Goal: Task Accomplishment & Management: Complete application form

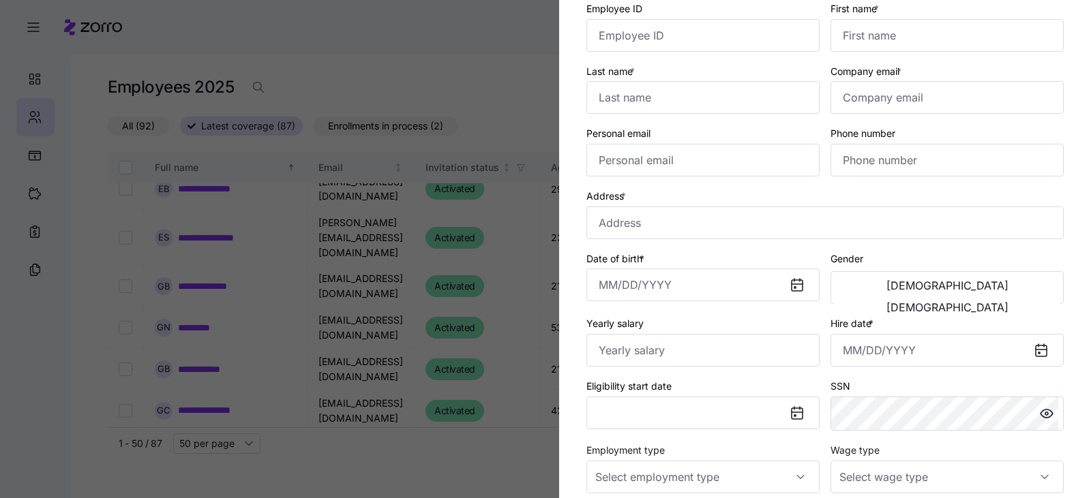
scroll to position [136, 0]
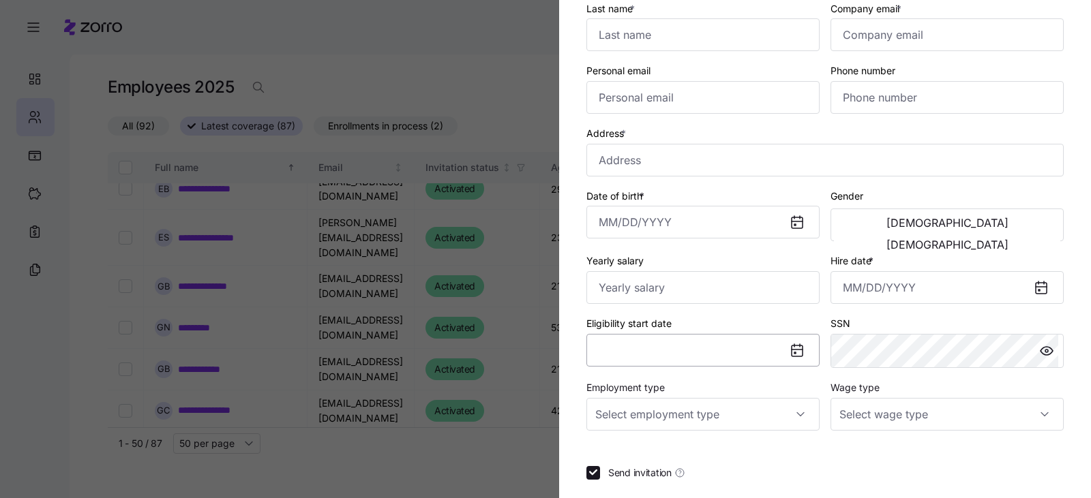
click at [721, 346] on button "Eligibility start date" at bounding box center [702, 350] width 233 height 33
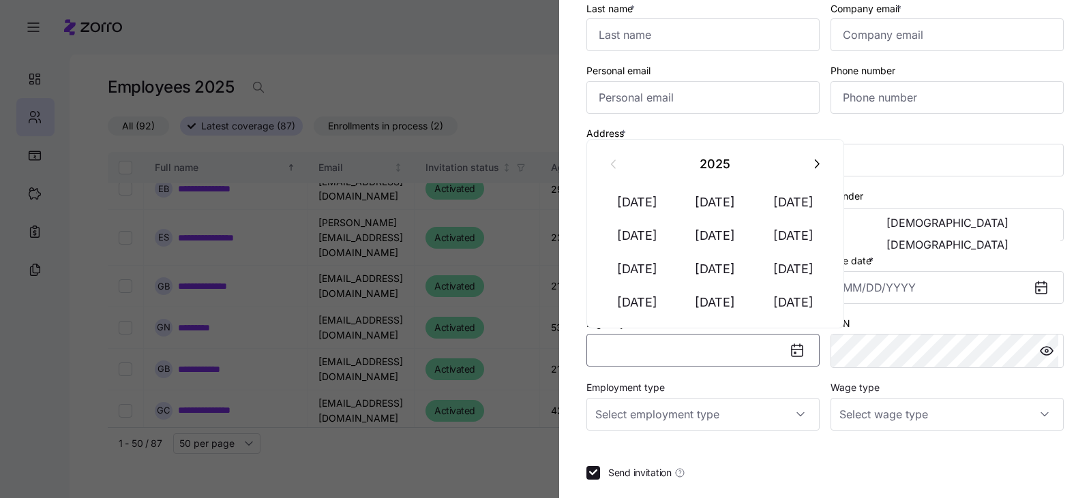
click at [641, 348] on button "Eligibility start date" at bounding box center [702, 350] width 233 height 33
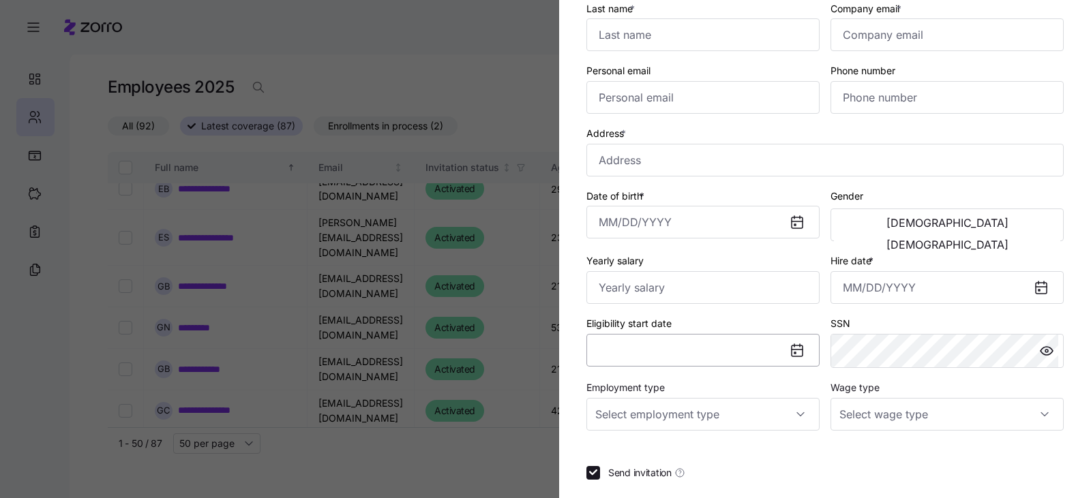
click at [638, 352] on button "Eligibility start date" at bounding box center [702, 350] width 233 height 33
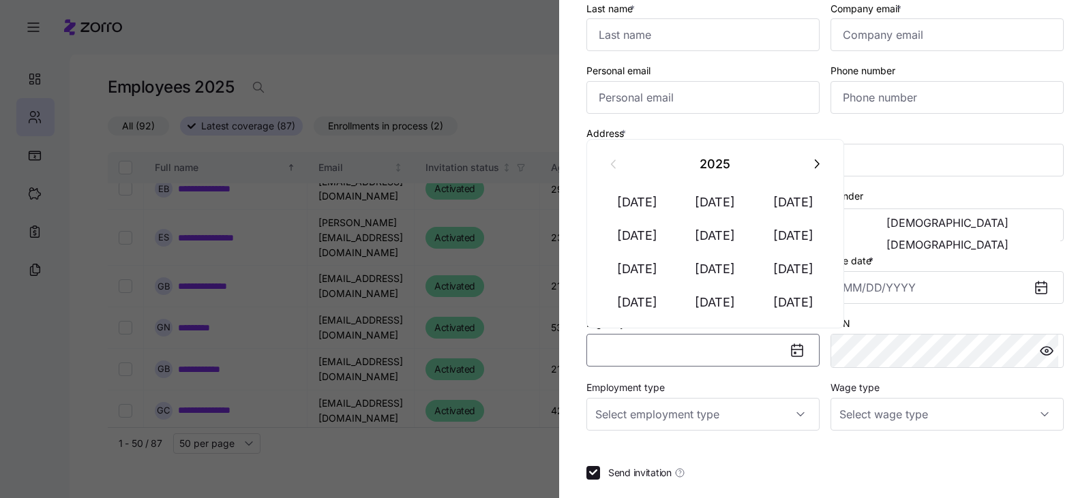
click at [638, 352] on button "Eligibility start date" at bounding box center [702, 350] width 233 height 33
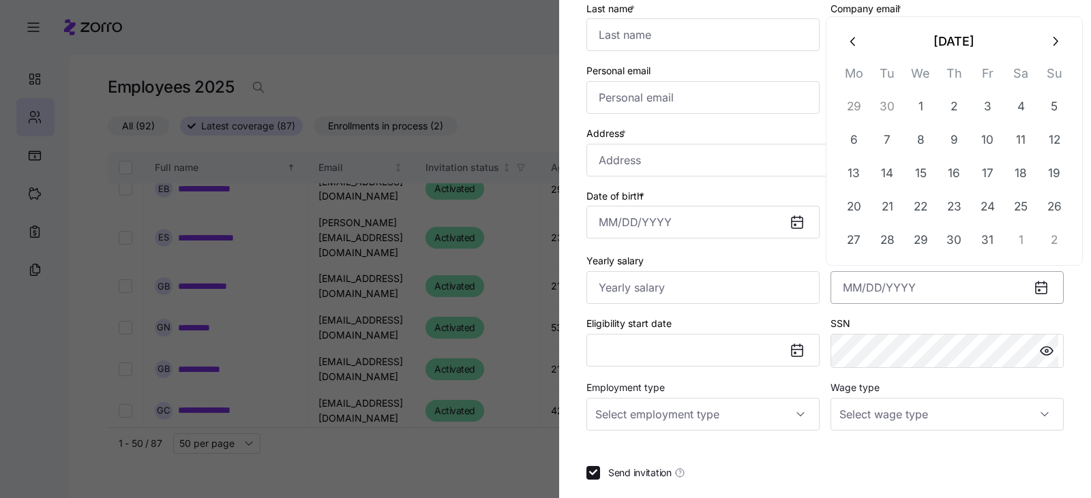
click at [926, 292] on input "Hire date *" at bounding box center [946, 287] width 233 height 33
click at [855, 52] on button "button" at bounding box center [853, 41] width 33 height 33
click at [983, 212] on button "26" at bounding box center [987, 207] width 33 height 33
click at [844, 243] on button "29" at bounding box center [853, 240] width 33 height 33
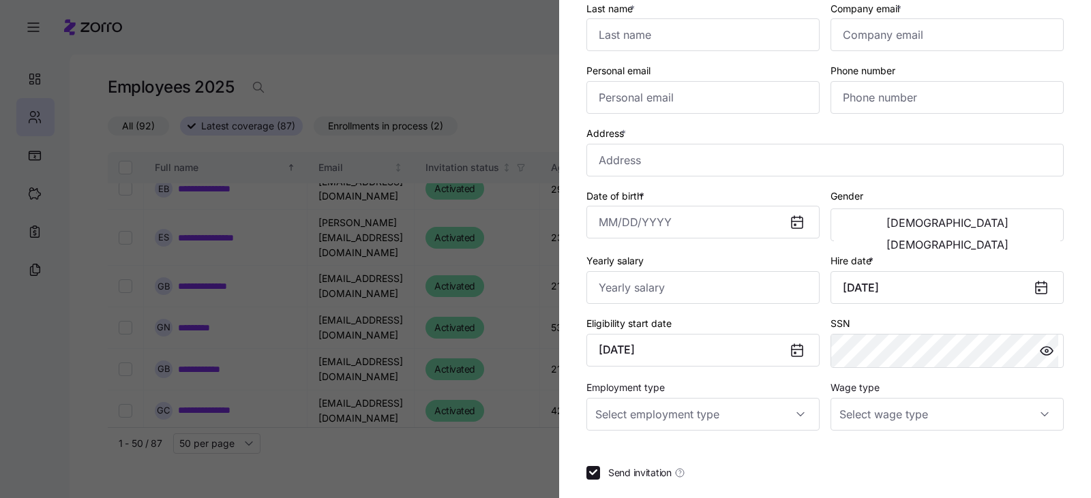
click at [1035, 288] on icon at bounding box center [1040, 288] width 11 height 11
click at [1033, 290] on icon at bounding box center [1041, 287] width 16 height 16
click at [975, 292] on input "[DATE]" at bounding box center [946, 287] width 233 height 33
click at [924, 318] on div "SSN" at bounding box center [946, 341] width 233 height 53
click at [664, 285] on input "Yearly salary" at bounding box center [702, 287] width 233 height 33
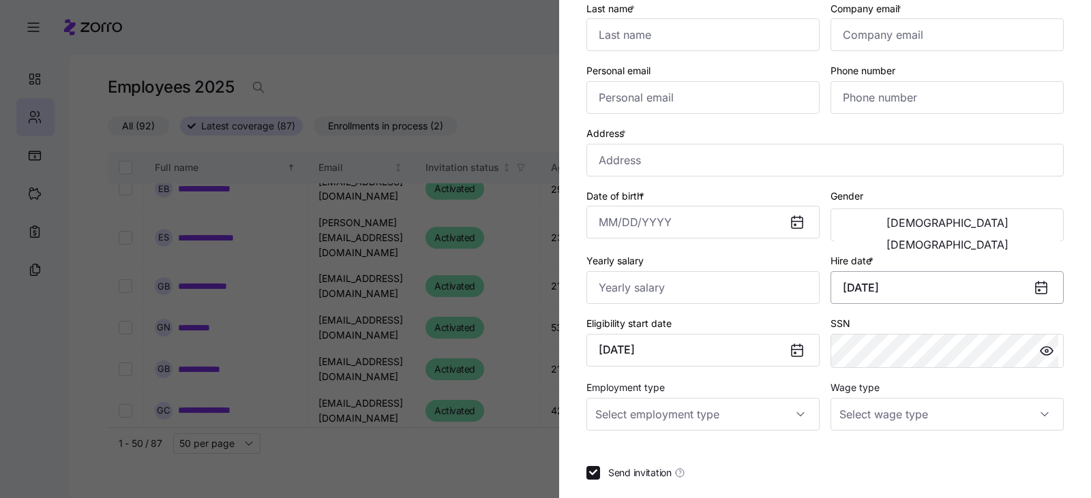
click at [964, 288] on input "[DATE]" at bounding box center [946, 287] width 233 height 33
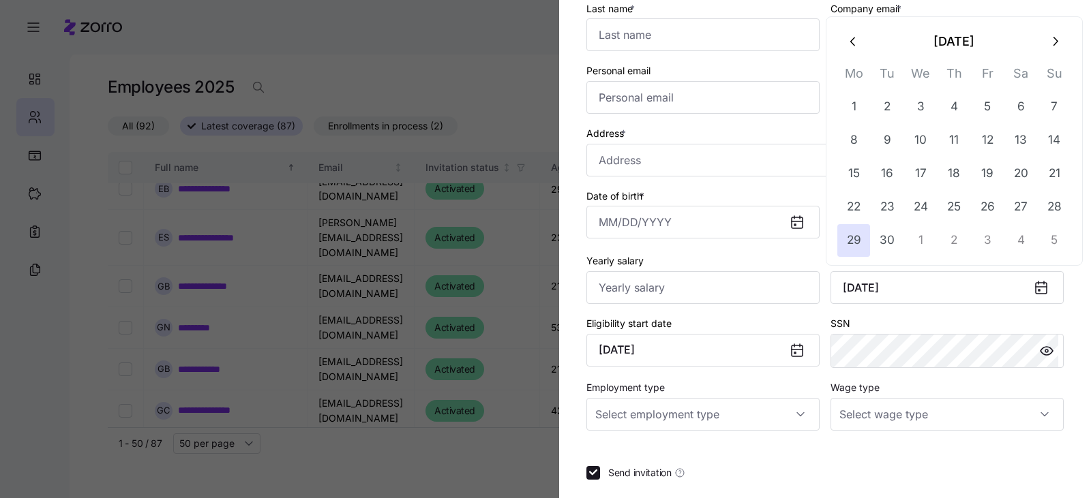
click at [1054, 46] on icon "button" at bounding box center [1054, 41] width 15 height 15
click at [856, 138] on button "6" at bounding box center [853, 140] width 33 height 33
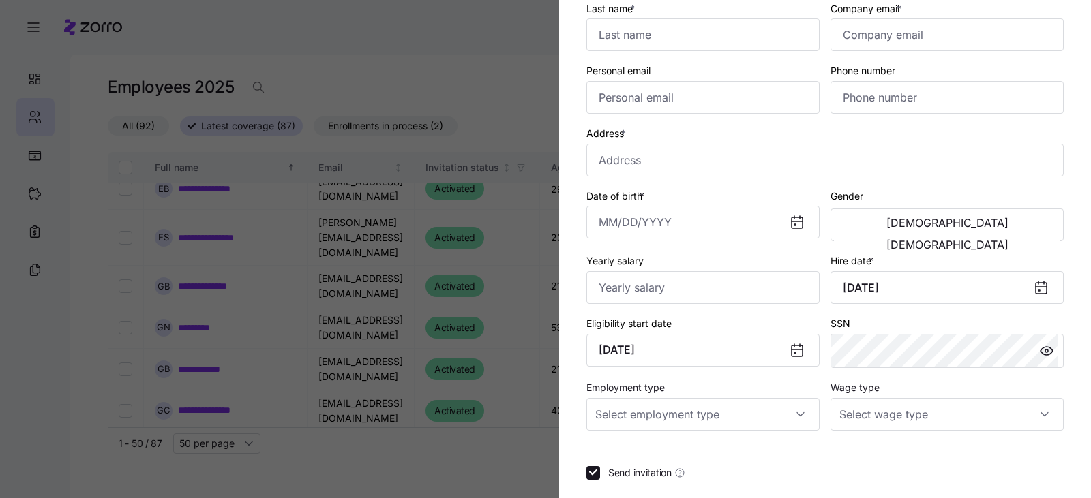
click at [1035, 289] on icon at bounding box center [1040, 288] width 11 height 11
click at [979, 287] on input "[DATE]" at bounding box center [946, 287] width 233 height 33
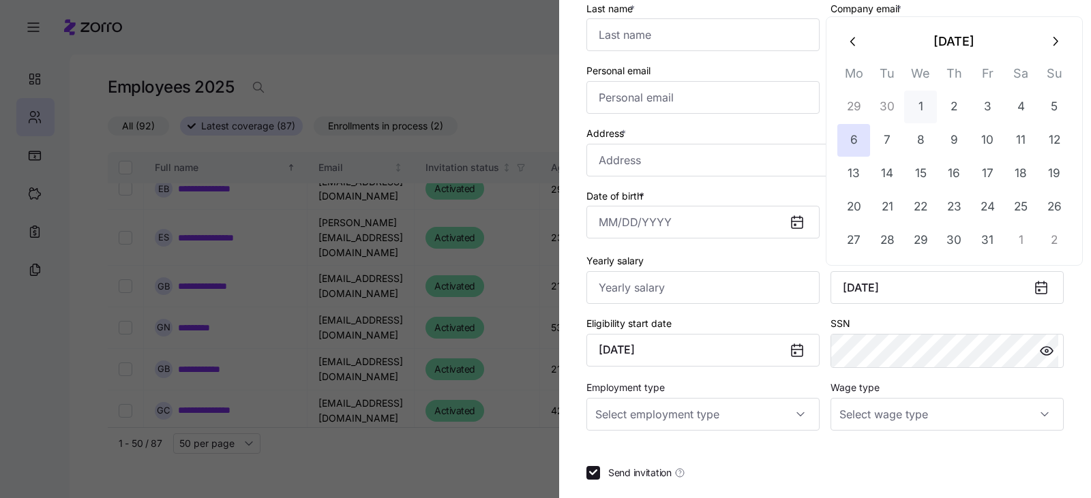
click at [910, 112] on button "1" at bounding box center [920, 107] width 33 height 33
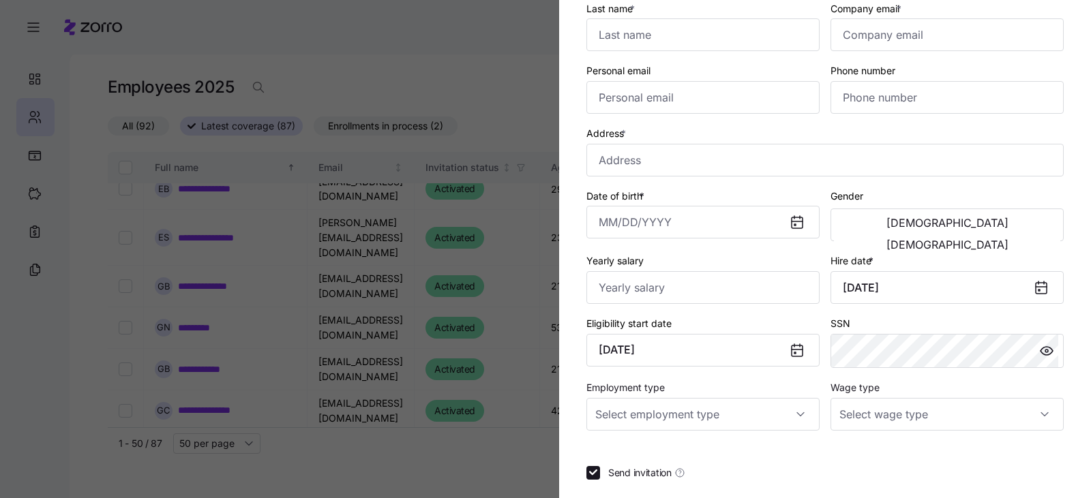
click at [850, 313] on div "SSN" at bounding box center [947, 341] width 244 height 64
click at [870, 310] on div "SSN" at bounding box center [947, 341] width 244 height 64
click at [1035, 287] on icon at bounding box center [1040, 287] width 11 height 0
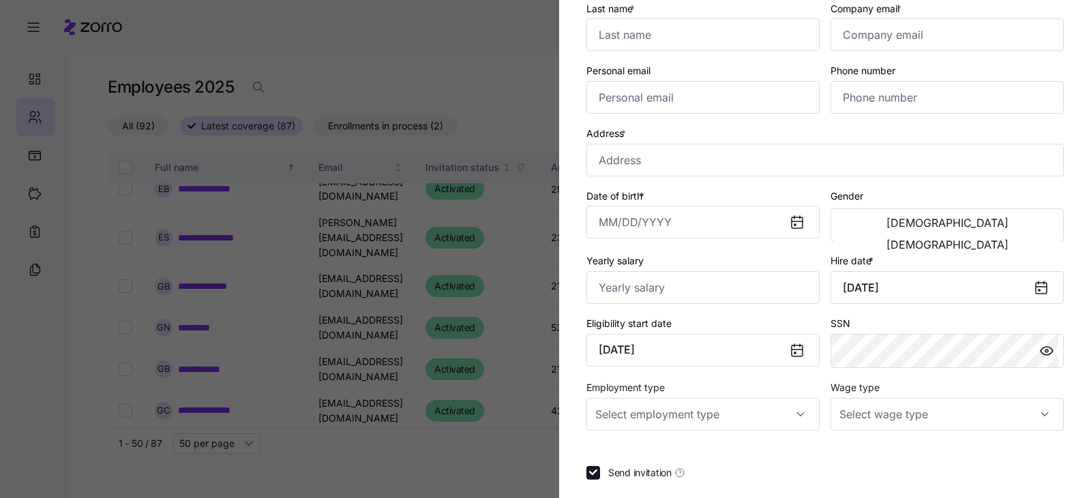
click at [1035, 288] on icon at bounding box center [1040, 288] width 11 height 11
click at [1033, 301] on div at bounding box center [1046, 287] width 33 height 31
click at [1039, 285] on div at bounding box center [1046, 287] width 33 height 31
click at [1033, 287] on icon at bounding box center [1041, 287] width 16 height 16
click at [956, 282] on input "[DATE]" at bounding box center [946, 287] width 233 height 33
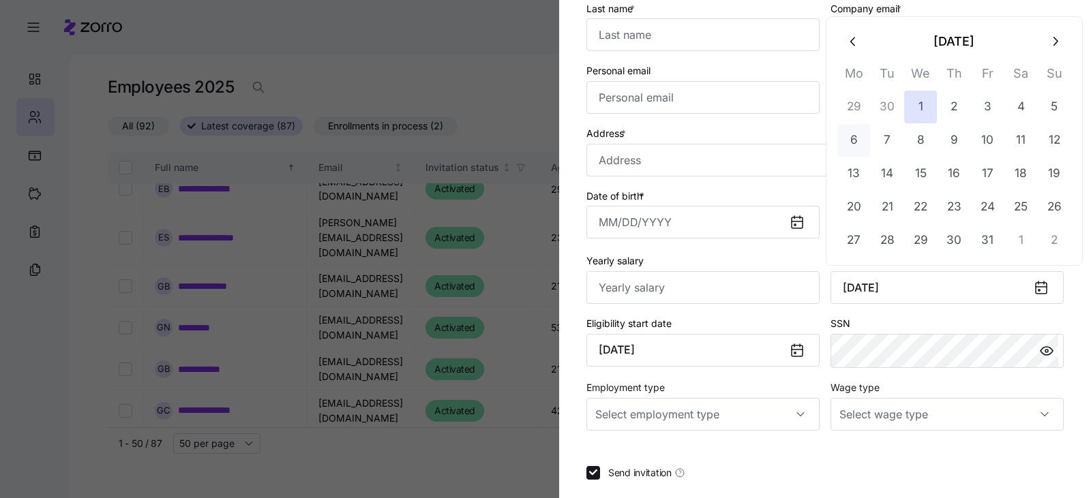
click at [855, 150] on button "6" at bounding box center [853, 140] width 33 height 33
type input "[DATE]"
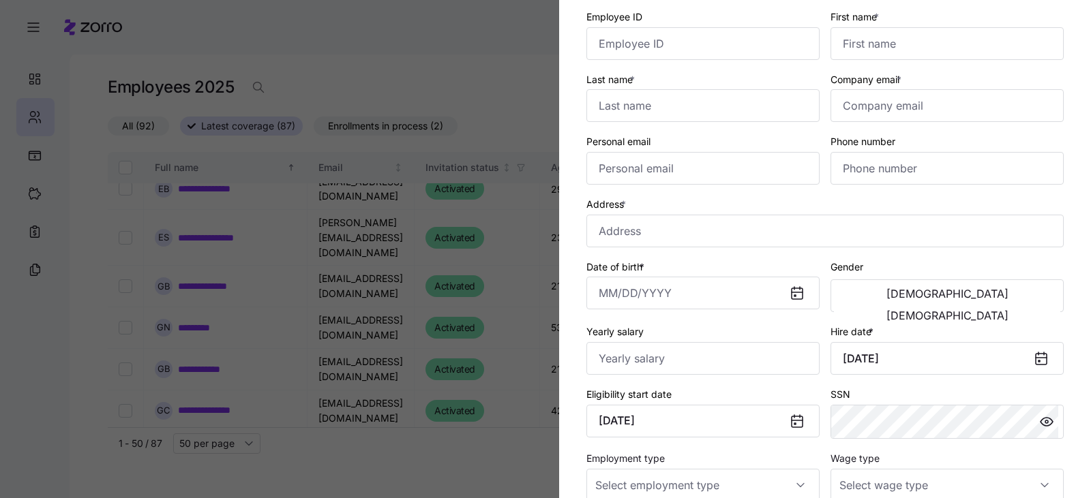
scroll to position [0, 0]
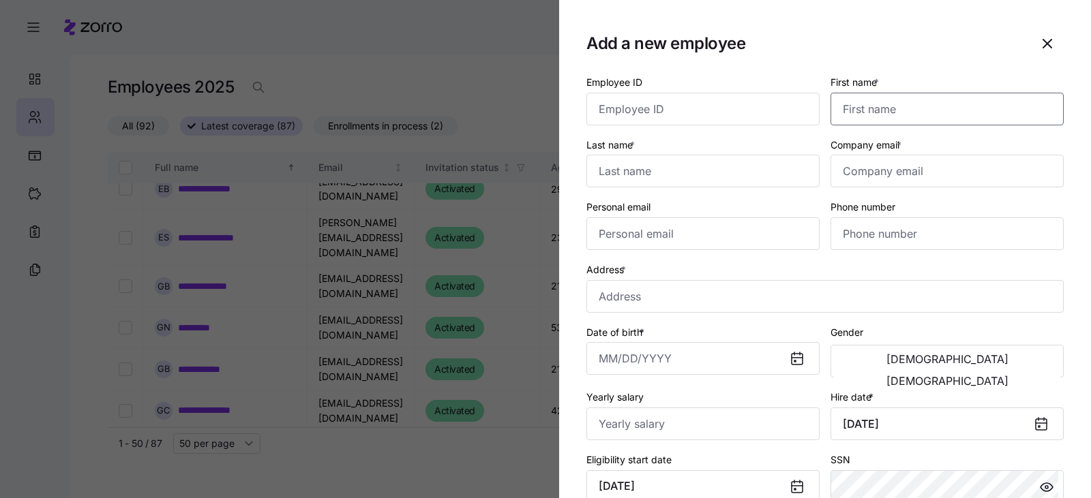
click at [956, 107] on input "First name *" at bounding box center [946, 109] width 233 height 33
type input "[PERSON_NAME]"
type input "[EMAIL_ADDRESS][DOMAIN_NAME]"
click at [755, 238] on input "Personal email" at bounding box center [702, 233] width 233 height 33
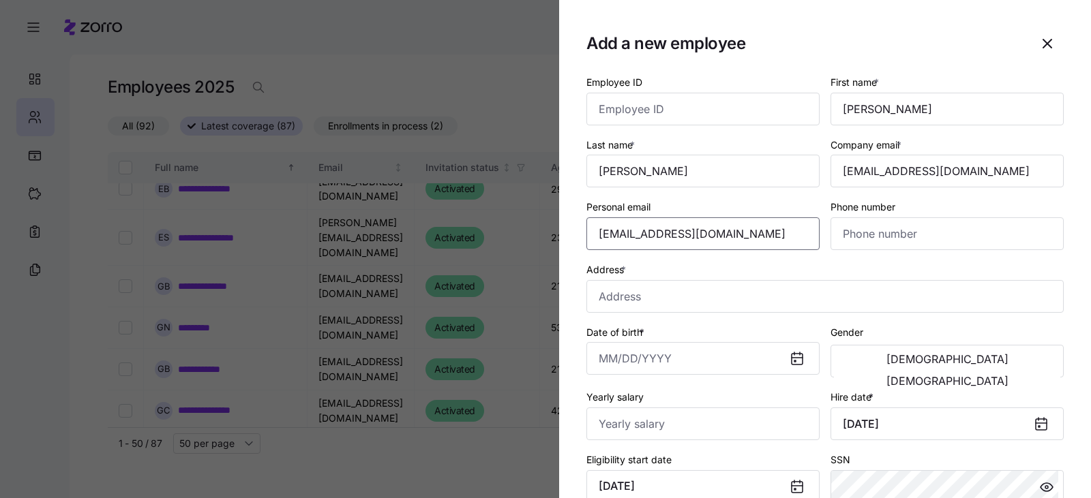
type input "[EMAIL_ADDRESS][DOMAIN_NAME]"
type input "[PHONE_NUMBER]"
click at [652, 294] on input "Address *" at bounding box center [824, 296] width 477 height 33
click at [671, 294] on input "[STREET_ADDRESS][PERSON_NAME]" at bounding box center [824, 296] width 477 height 33
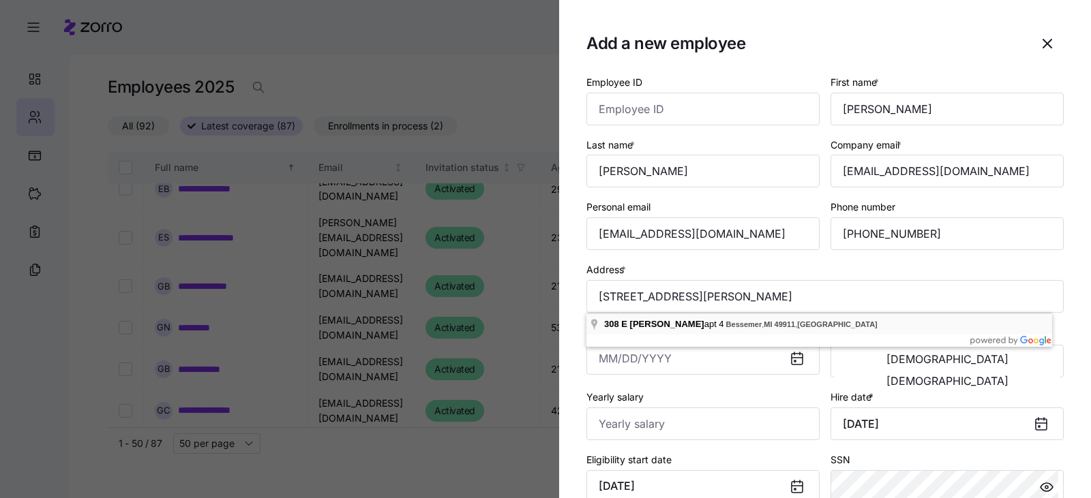
type input "[STREET_ADDRESS][PERSON_NAME]"
click at [643, 360] on input "Date of birth *" at bounding box center [702, 358] width 233 height 33
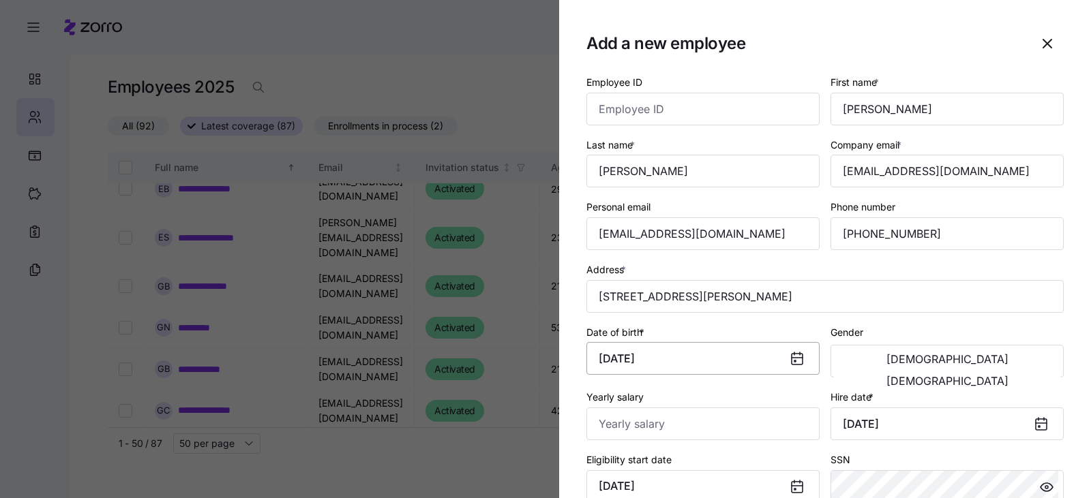
click at [727, 361] on input "[DATE]" at bounding box center [702, 358] width 233 height 33
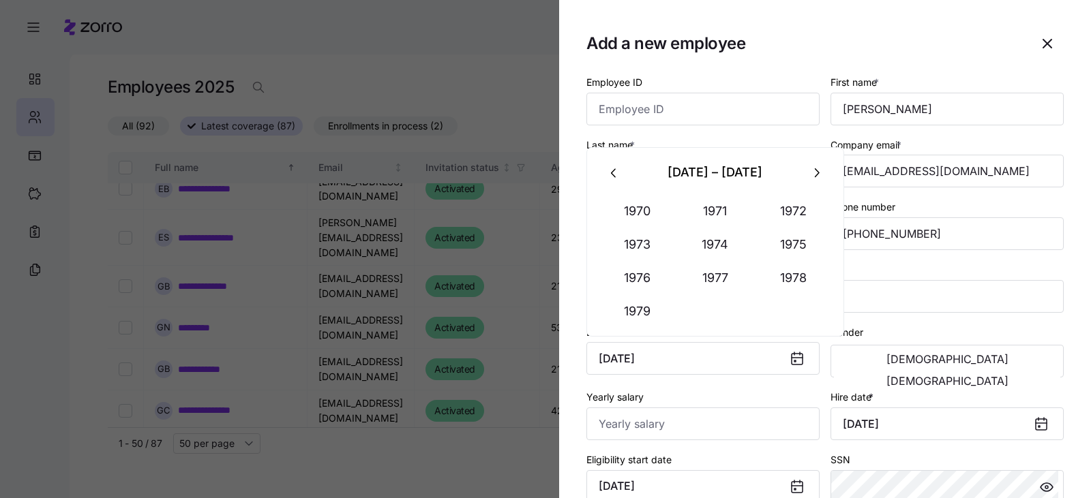
type input "[DATE]"
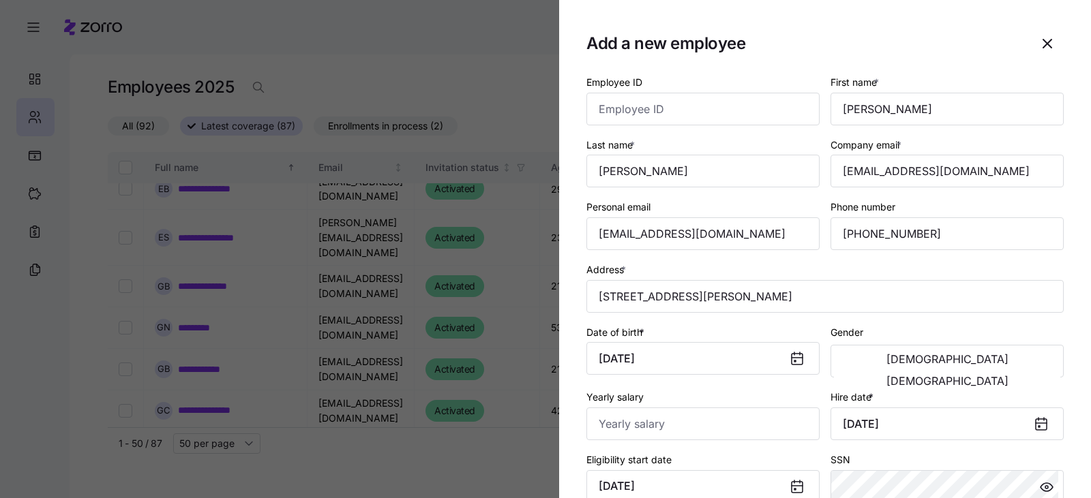
click at [759, 390] on div "Yearly salary" at bounding box center [702, 414] width 233 height 52
click at [1008, 376] on span "[DEMOGRAPHIC_DATA]" at bounding box center [947, 381] width 122 height 11
click at [655, 425] on input "Yearly salary" at bounding box center [702, 424] width 233 height 33
click at [622, 425] on input "Yearly salary" at bounding box center [702, 424] width 233 height 33
type input "$32,988"
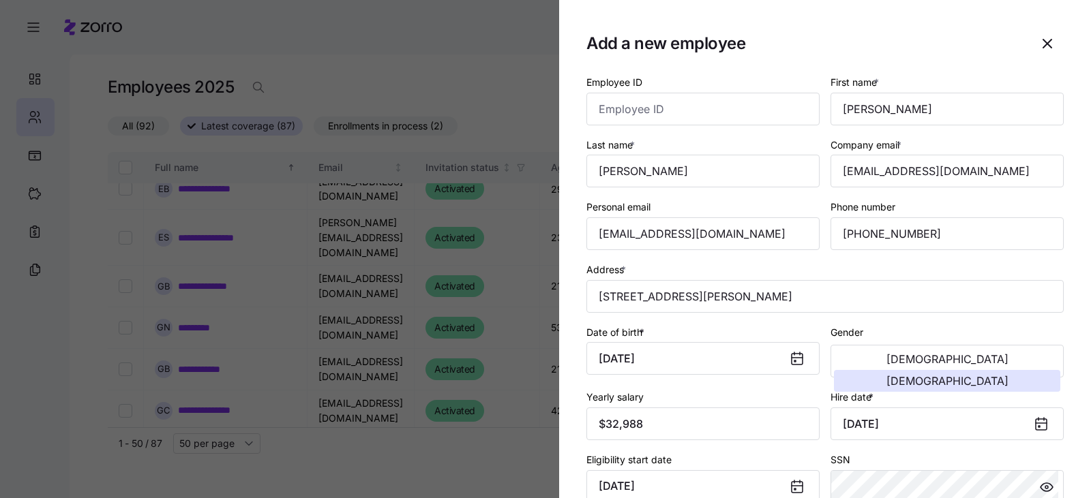
click at [724, 457] on div "Eligibility start date [DATE]" at bounding box center [702, 477] width 233 height 52
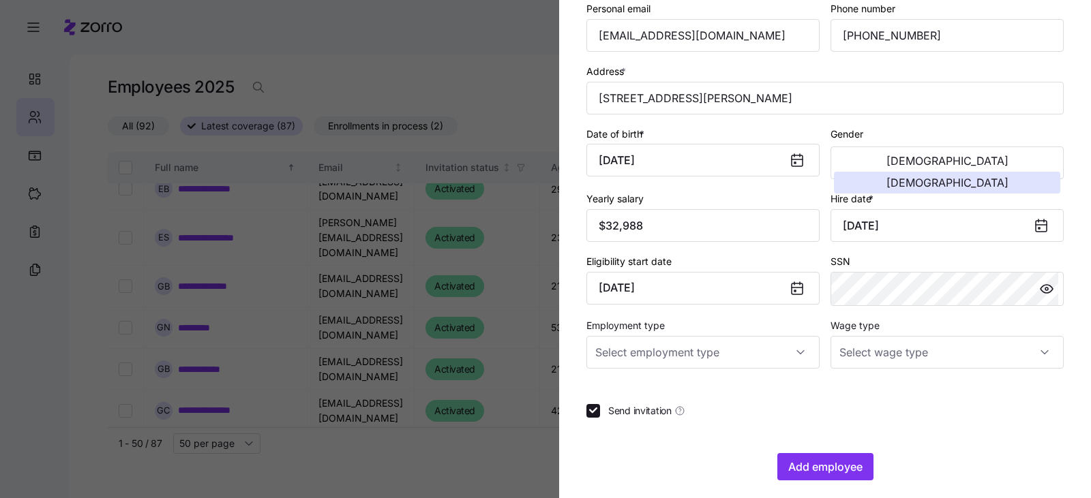
scroll to position [204, 0]
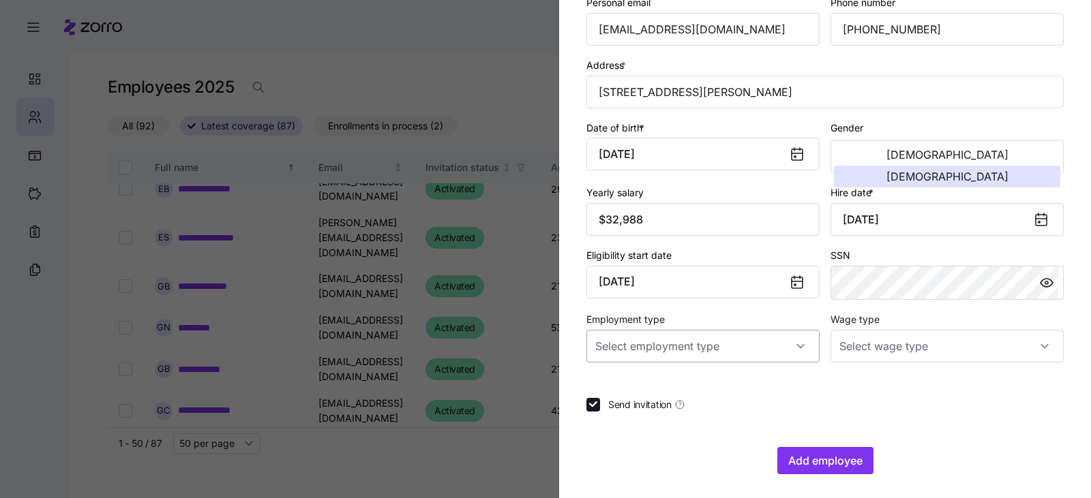
click at [667, 356] on input "Employment type" at bounding box center [702, 346] width 233 height 33
click at [661, 386] on div "Full Time" at bounding box center [700, 388] width 217 height 29
type input "Full Time"
click at [886, 352] on input "Wage type" at bounding box center [946, 346] width 233 height 33
click at [874, 414] on div "Hourly" at bounding box center [939, 415] width 217 height 29
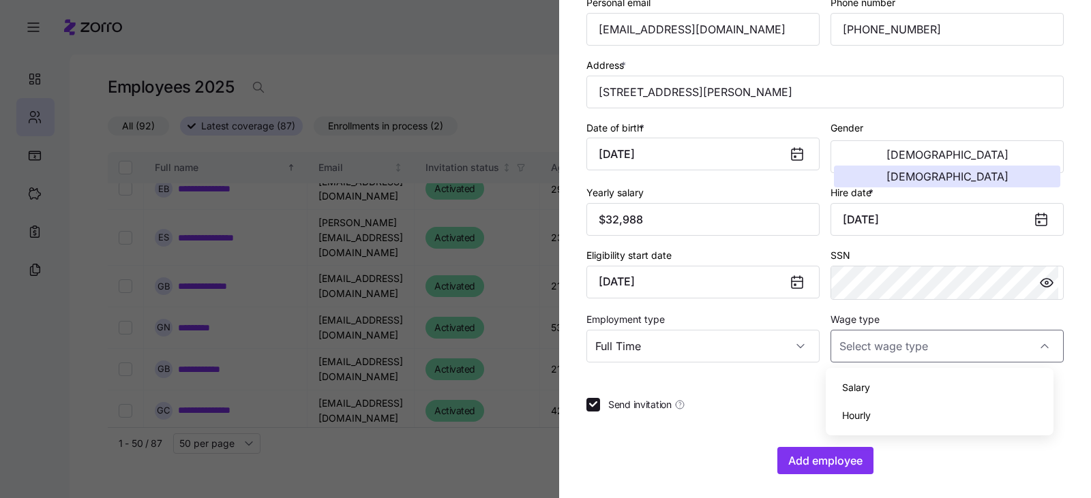
type input "Hourly"
click at [854, 468] on span "Add employee" at bounding box center [825, 461] width 74 height 16
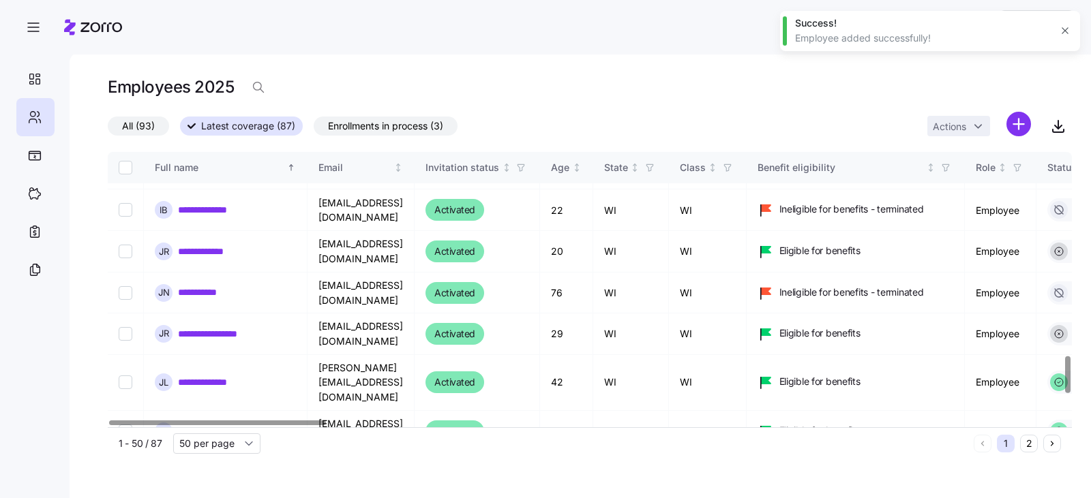
scroll to position [1708, 0]
